Goal: Information Seeking & Learning: Learn about a topic

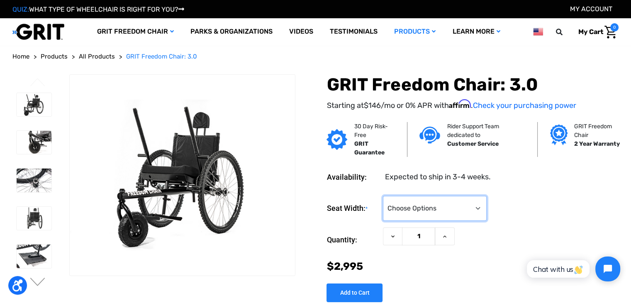
click at [482, 207] on select "Choose Options 16" 18" 20"" at bounding box center [435, 208] width 104 height 25
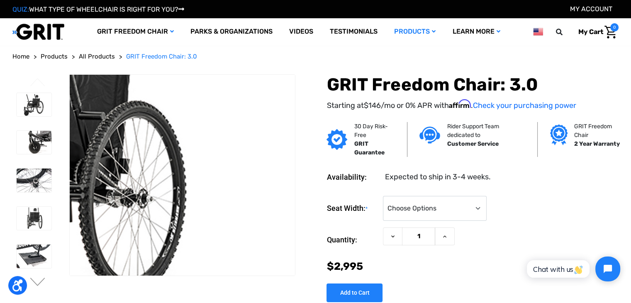
click at [272, 190] on img at bounding box center [41, 158] width 531 height 354
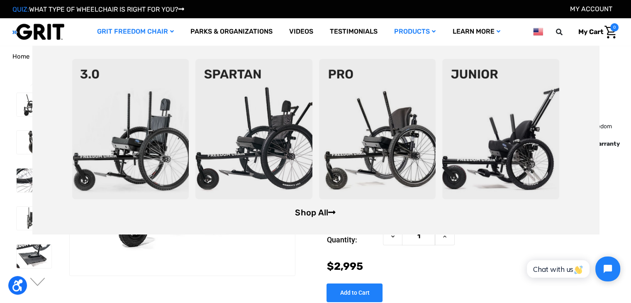
click at [311, 215] on link "Shop All" at bounding box center [315, 212] width 41 height 10
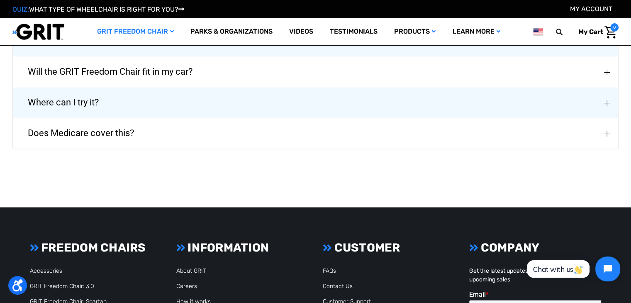
scroll to position [1452, 0]
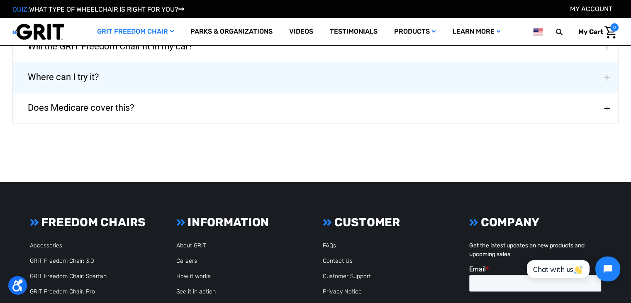
click at [61, 71] on span "Where can I try it?" at bounding box center [63, 77] width 96 height 30
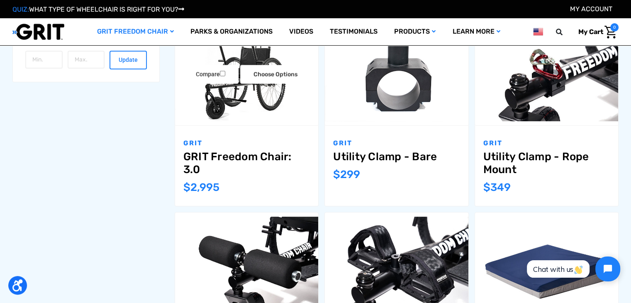
scroll to position [339, 0]
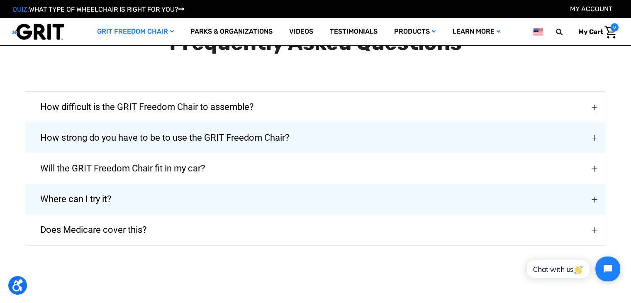
scroll to position [1909, 0]
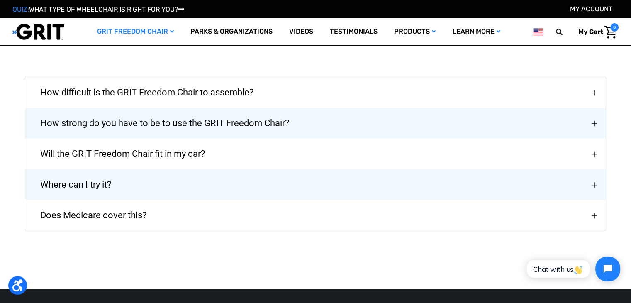
click at [127, 172] on button "Where can I try it?" at bounding box center [315, 184] width 580 height 31
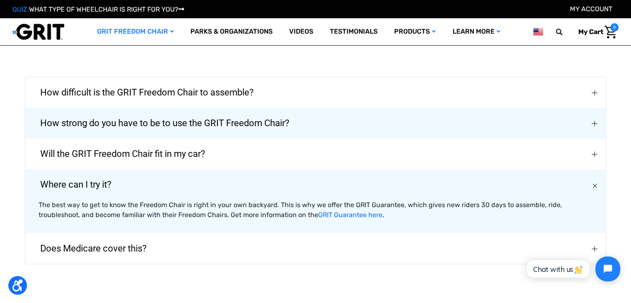
click at [126, 145] on span "Will the GRIT Freedom Chair fit in my car?" at bounding box center [123, 154] width 190 height 30
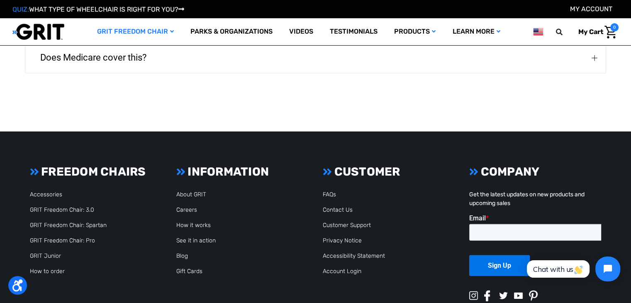
scroll to position [2168, 0]
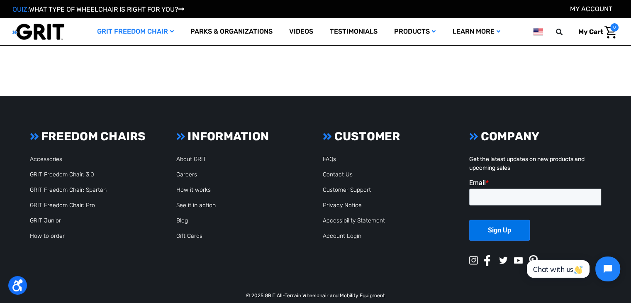
click at [519, 129] on h3 "COMPANY" at bounding box center [535, 136] width 132 height 14
click at [475, 131] on icon at bounding box center [473, 136] width 9 height 10
click at [181, 156] on link "About GRIT" at bounding box center [191, 159] width 30 height 7
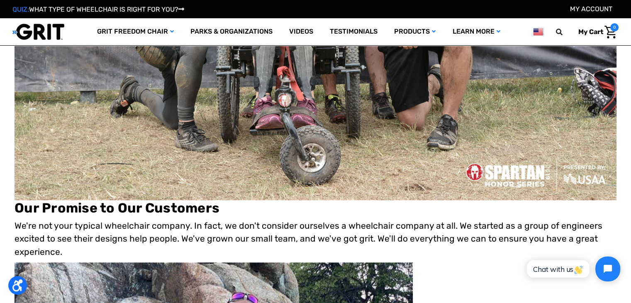
scroll to position [1328, 0]
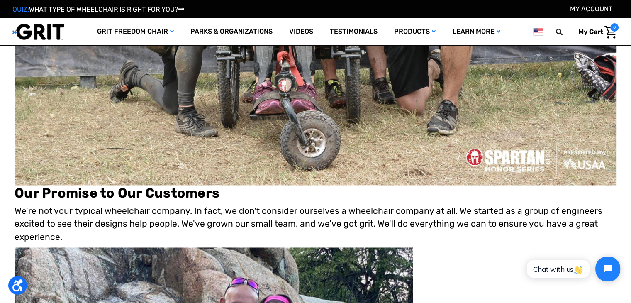
drag, startPoint x: 189, startPoint y: 156, endPoint x: 370, endPoint y: 118, distance: 184.9
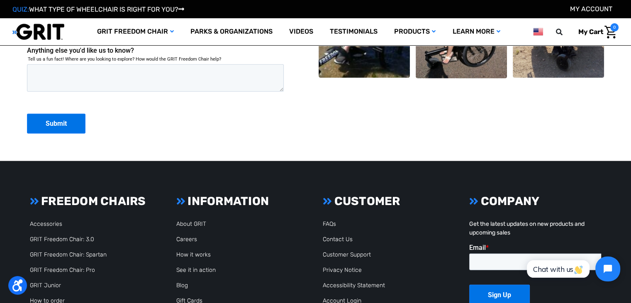
scroll to position [2158, 0]
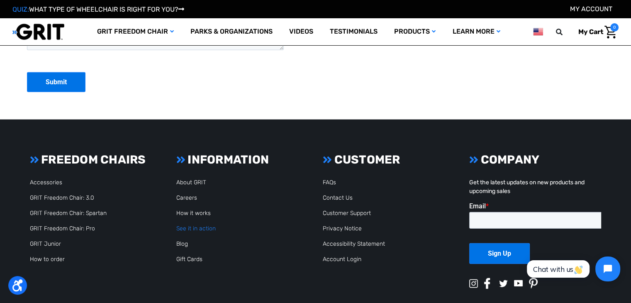
click at [202, 229] on link "See it in action" at bounding box center [195, 228] width 39 height 7
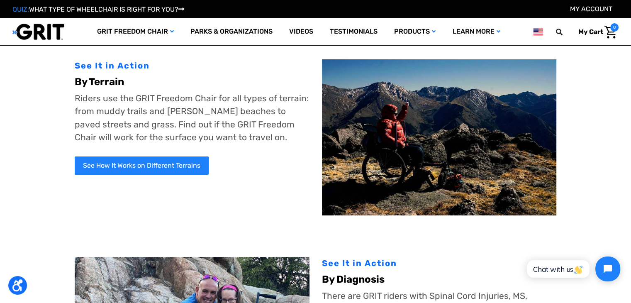
scroll to position [41, 0]
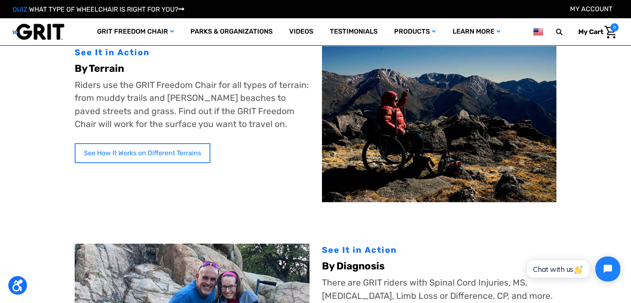
click at [169, 160] on link "See How It Works on Different Terrains" at bounding box center [143, 153] width 136 height 20
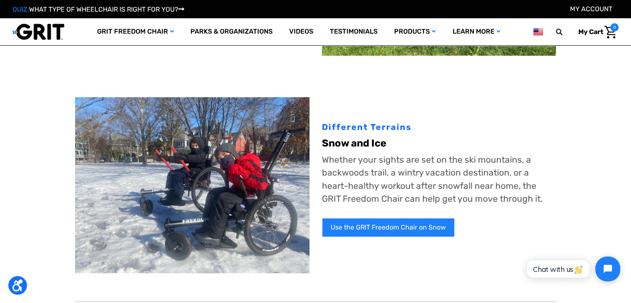
scroll to position [664, 0]
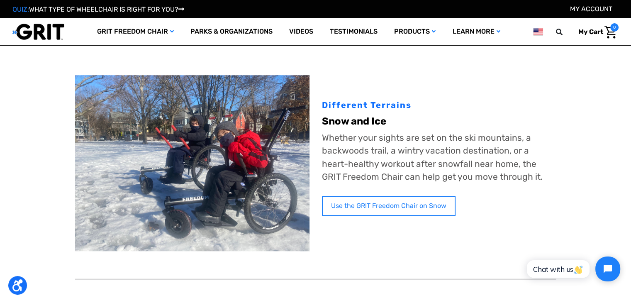
click at [407, 207] on link "Use the GRIT Freedom Chair on Snow" at bounding box center [389, 206] width 134 height 20
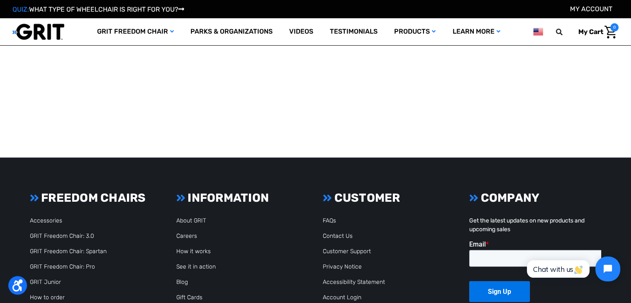
scroll to position [1660, 0]
drag, startPoint x: 519, startPoint y: 200, endPoint x: 472, endPoint y: 200, distance: 46.9
click at [518, 200] on h3 "COMPANY" at bounding box center [535, 197] width 132 height 14
click at [471, 200] on icon at bounding box center [473, 197] width 9 height 10
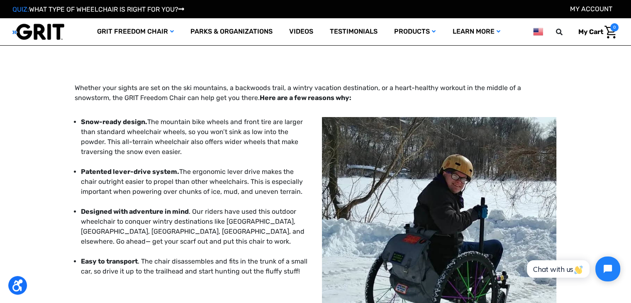
scroll to position [0, 0]
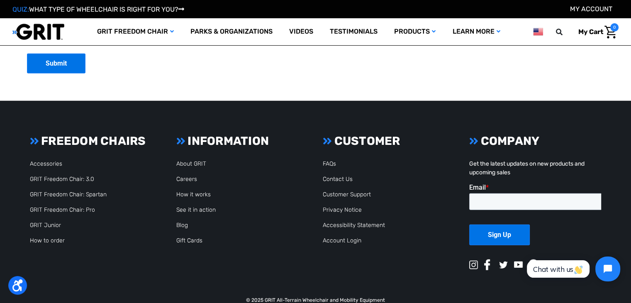
scroll to position [2158, 0]
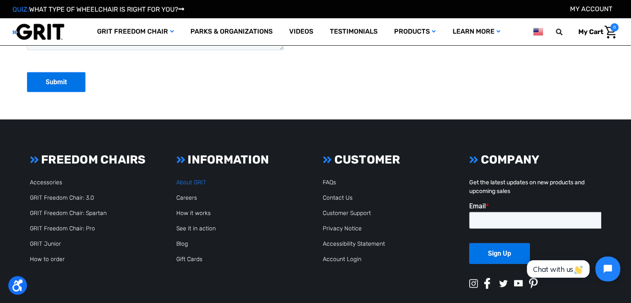
click at [197, 184] on link "About GRIT" at bounding box center [191, 182] width 30 height 7
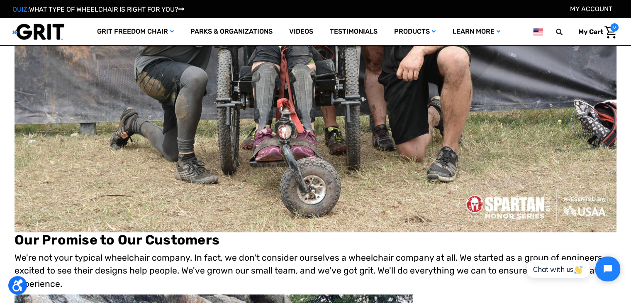
scroll to position [1286, 0]
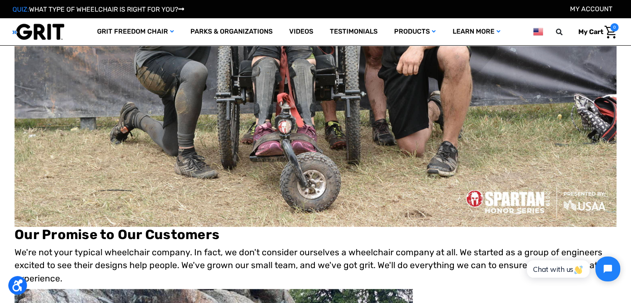
click at [486, 198] on img at bounding box center [316, 25] width 602 height 402
click at [478, 201] on img at bounding box center [316, 25] width 602 height 402
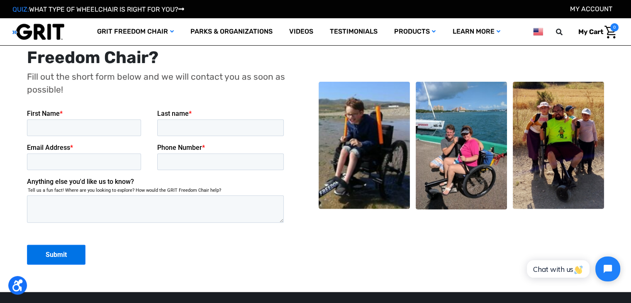
scroll to position [1992, 0]
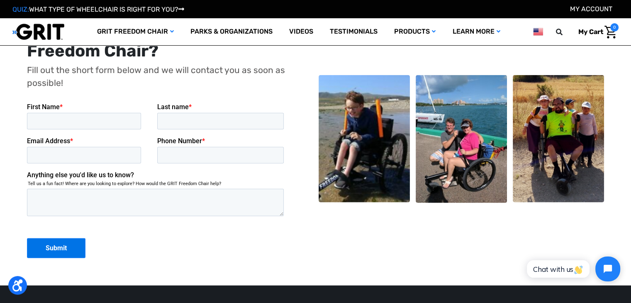
drag, startPoint x: 525, startPoint y: 218, endPoint x: 484, endPoint y: 251, distance: 52.6
click at [484, 251] on div "Questions about the GRIT Freedom Chair? Fill out the short form below and we wi…" at bounding box center [315, 139] width 583 height 251
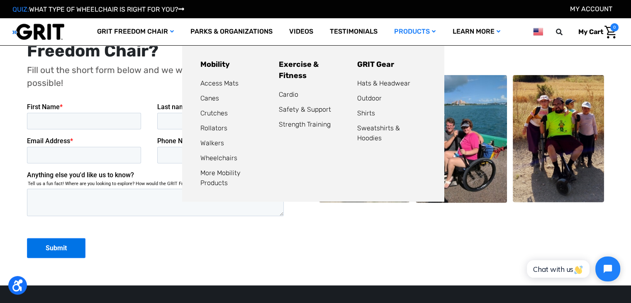
click at [416, 31] on link "Products" at bounding box center [415, 31] width 58 height 27
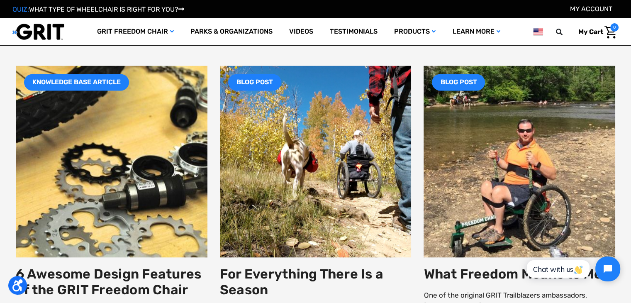
scroll to position [1411, 0]
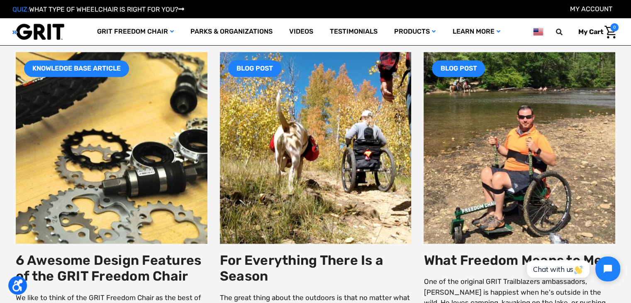
drag, startPoint x: 307, startPoint y: 138, endPoint x: 353, endPoint y: 181, distance: 63.1
click at [353, 181] on img at bounding box center [316, 148] width 230 height 230
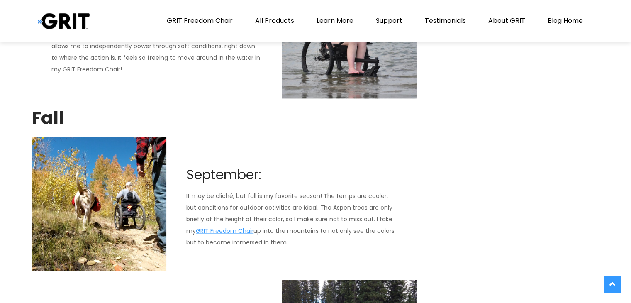
scroll to position [1245, 0]
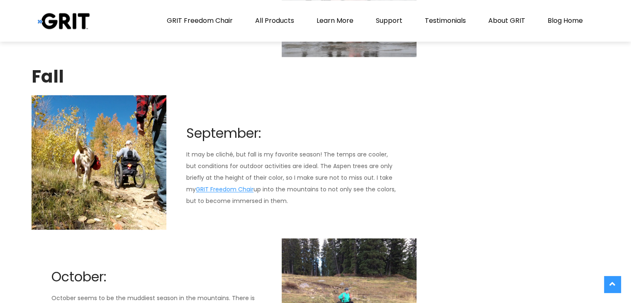
drag, startPoint x: 279, startPoint y: 229, endPoint x: 489, endPoint y: 143, distance: 226.7
click at [490, 144] on div "by: [PERSON_NAME] One of the original GRIT Freedom Chair Trailblazers ambassado…" at bounding box center [316, 54] width 568 height 2100
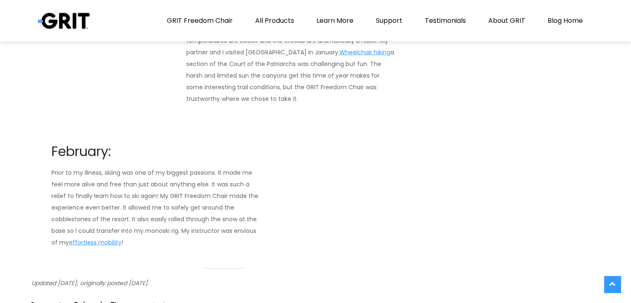
scroll to position [1947, 0]
